Goal: Obtain resource: Download file/media

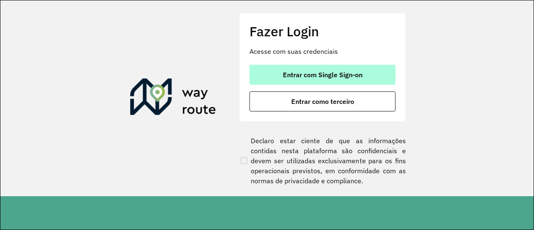
click at [315, 77] on span "Entrar com Single Sign-on" at bounding box center [323, 74] width 80 height 7
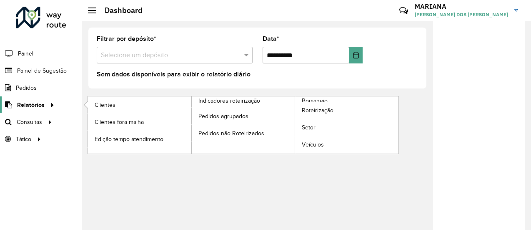
click at [33, 103] on span "Relatórios" at bounding box center [31, 104] width 28 height 9
click at [107, 99] on link "Clientes" at bounding box center [139, 104] width 103 height 17
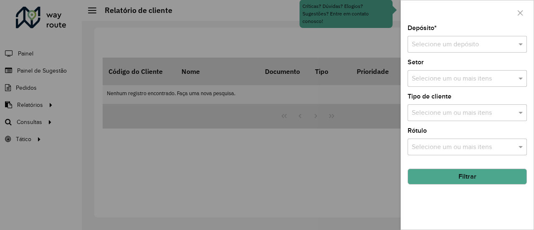
click at [461, 43] on input "text" at bounding box center [458, 45] width 94 height 10
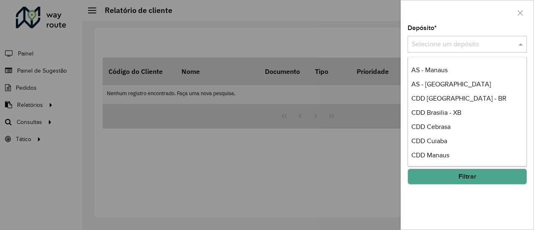
scroll to position [55, 0]
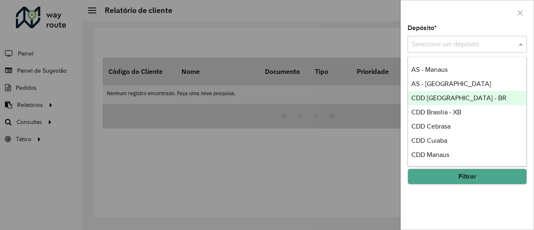
click at [445, 100] on span "CDD [GEOGRAPHIC_DATA] - BR" at bounding box center [458, 97] width 95 height 7
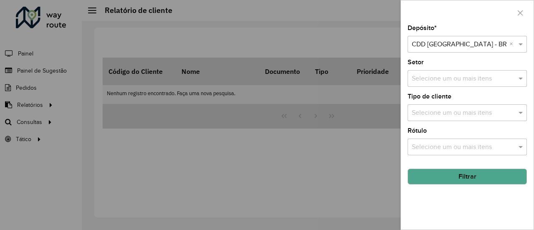
click at [452, 179] on button "Filtrar" at bounding box center [466, 176] width 119 height 16
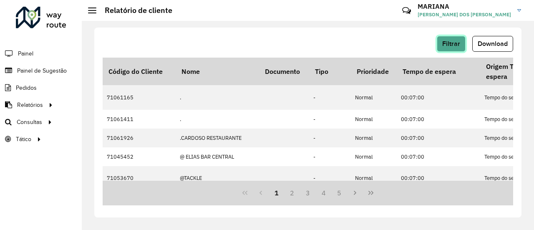
click at [457, 39] on button "Filtrar" at bounding box center [451, 44] width 29 height 16
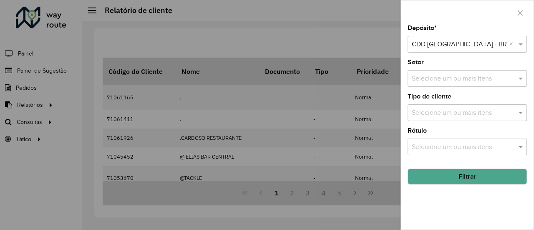
click at [527, 15] on div at bounding box center [467, 12] width 133 height 25
click at [520, 9] on button "button" at bounding box center [519, 12] width 13 height 13
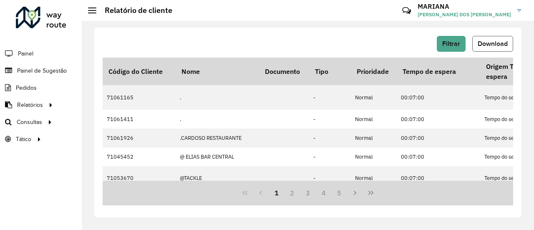
click at [485, 43] on span "Download" at bounding box center [492, 43] width 30 height 7
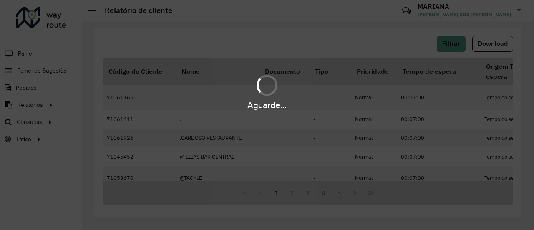
click at [427, 70] on div "Aguarde..." at bounding box center [267, 115] width 534 height 230
